Goal: Task Accomplishment & Management: Use online tool/utility

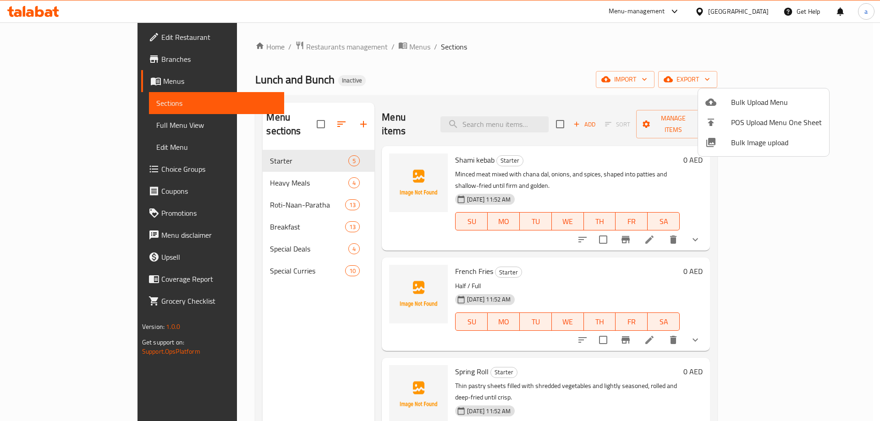
click at [394, 87] on div at bounding box center [440, 210] width 880 height 421
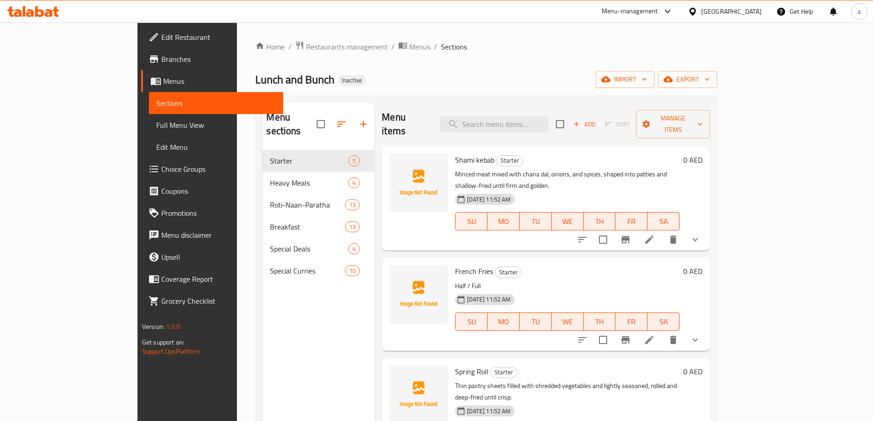
click at [717, 92] on div "Home / Restaurants management / Menus / Sections Lunch and Bunch Inactive impor…" at bounding box center [486, 286] width 462 height 490
click at [655, 88] on button "import" at bounding box center [625, 79] width 59 height 17
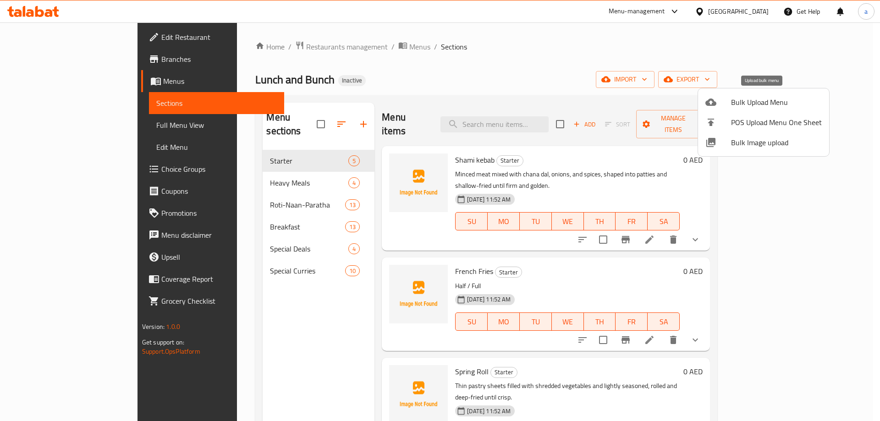
click at [737, 94] on li "Bulk Upload Menu" at bounding box center [763, 102] width 131 height 20
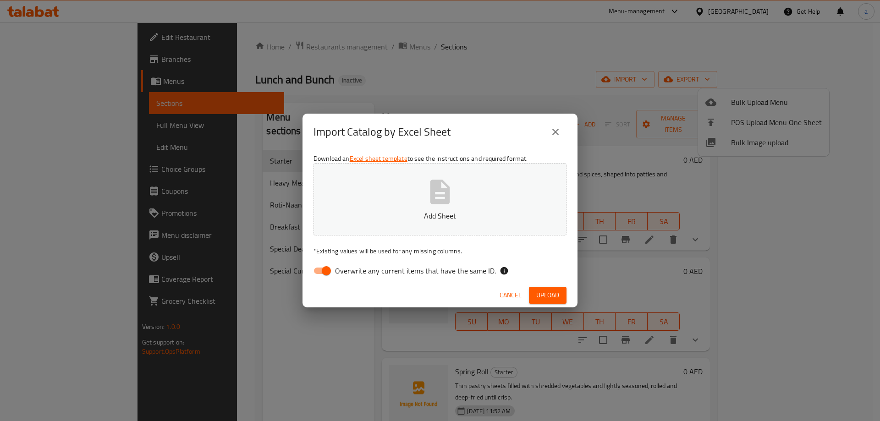
click at [396, 270] on span "Overwrite any current items that have the same ID." at bounding box center [415, 270] width 161 height 11
click at [352, 270] on input "Overwrite any current items that have the same ID." at bounding box center [326, 270] width 52 height 17
checkbox input "false"
click at [415, 227] on button "Add Sheet" at bounding box center [440, 199] width 253 height 72
click at [559, 301] on button "Upload" at bounding box center [548, 295] width 38 height 17
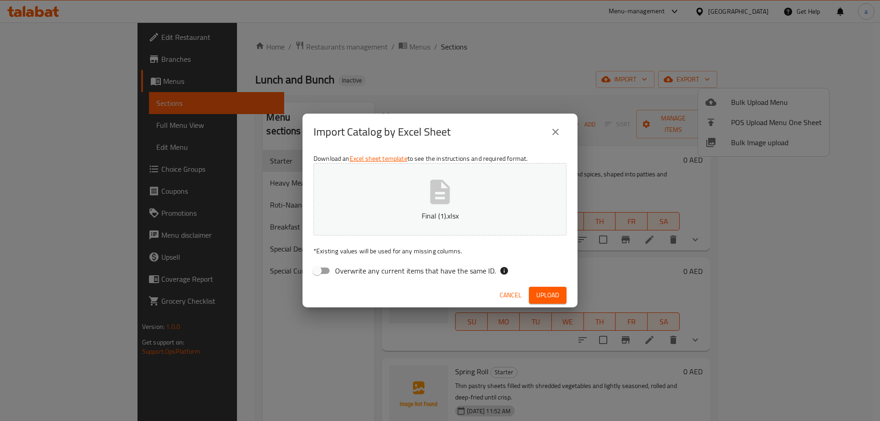
click at [477, 185] on button "Final (1).xlsx" at bounding box center [440, 199] width 253 height 72
click at [556, 292] on span "Upload" at bounding box center [547, 295] width 23 height 11
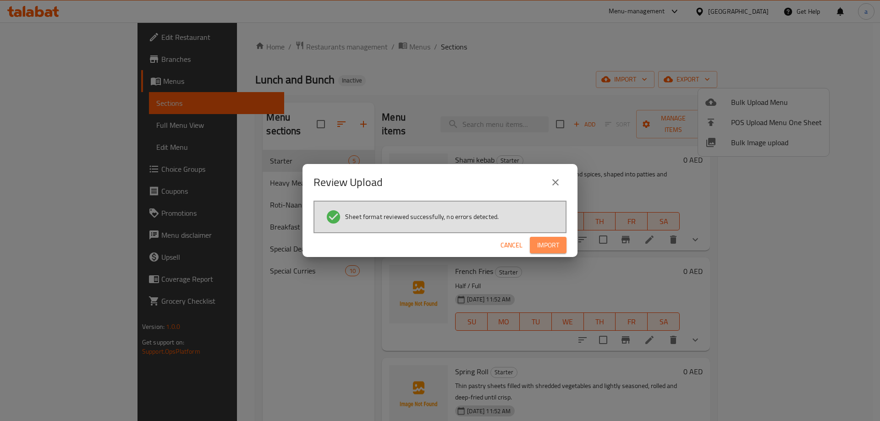
click at [550, 245] on span "Import" at bounding box center [548, 245] width 22 height 11
